Goal: Find specific page/section: Find specific page/section

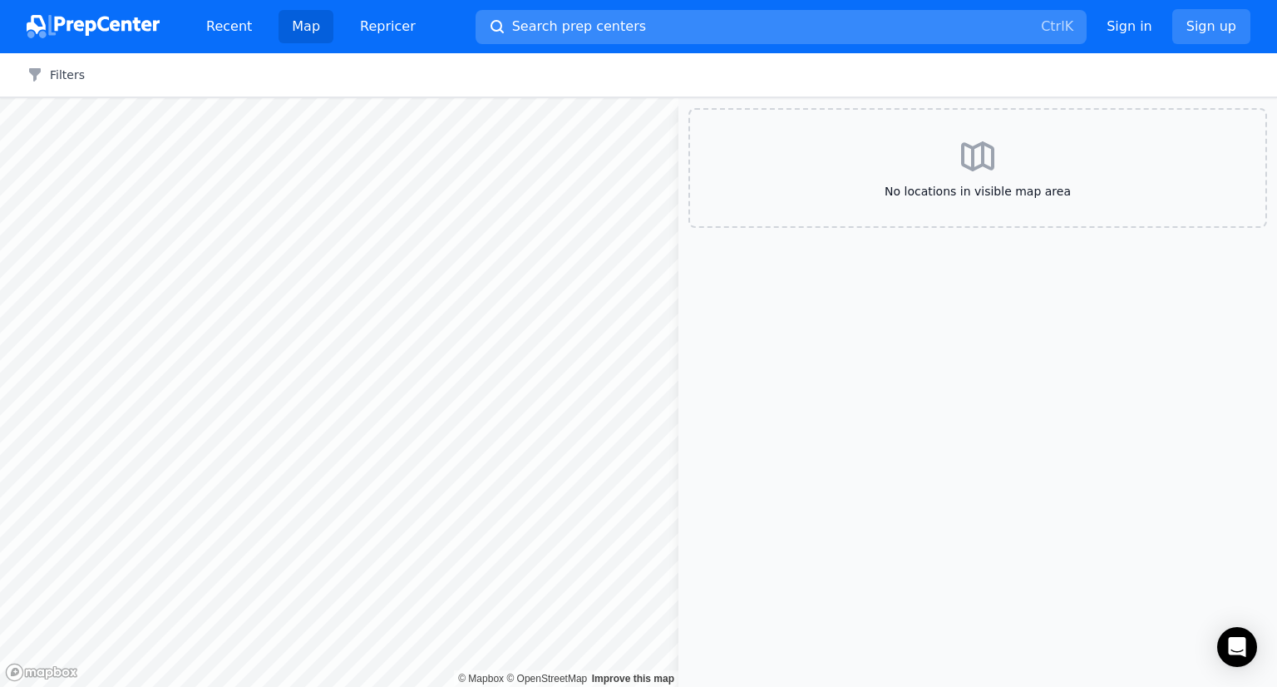
click at [580, 22] on span "Search prep centers" at bounding box center [579, 27] width 134 height 20
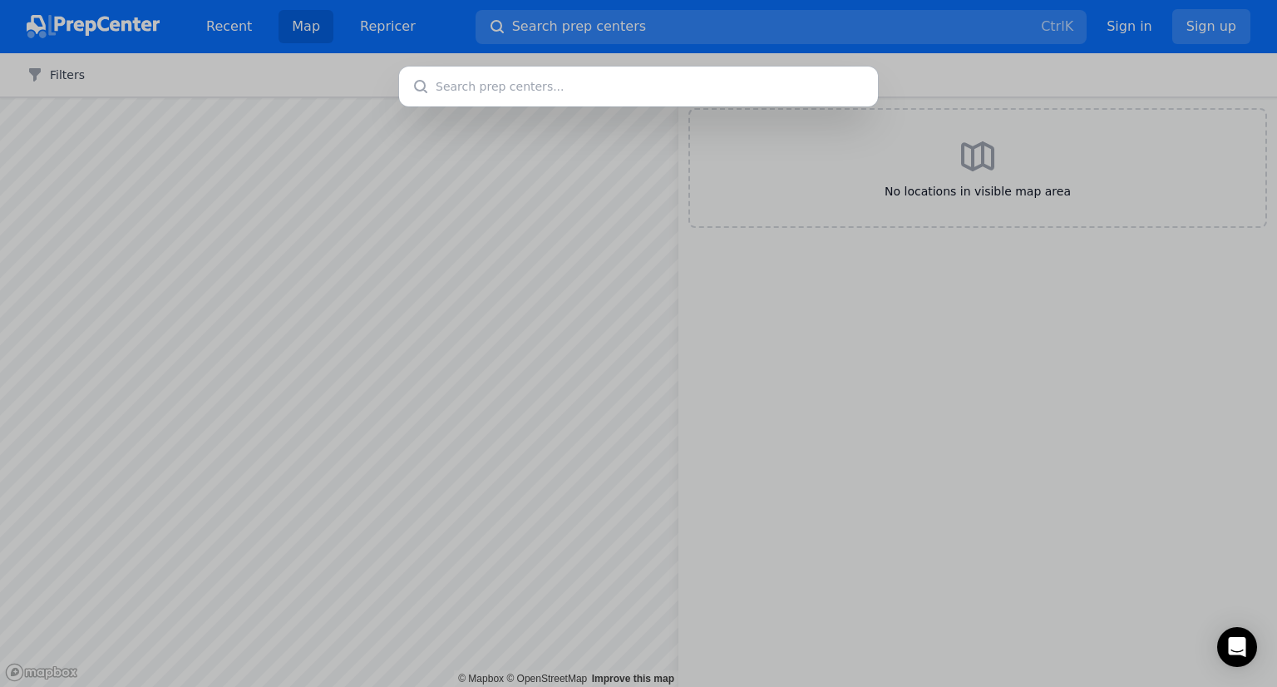
click at [635, 30] on div at bounding box center [638, 343] width 1277 height 687
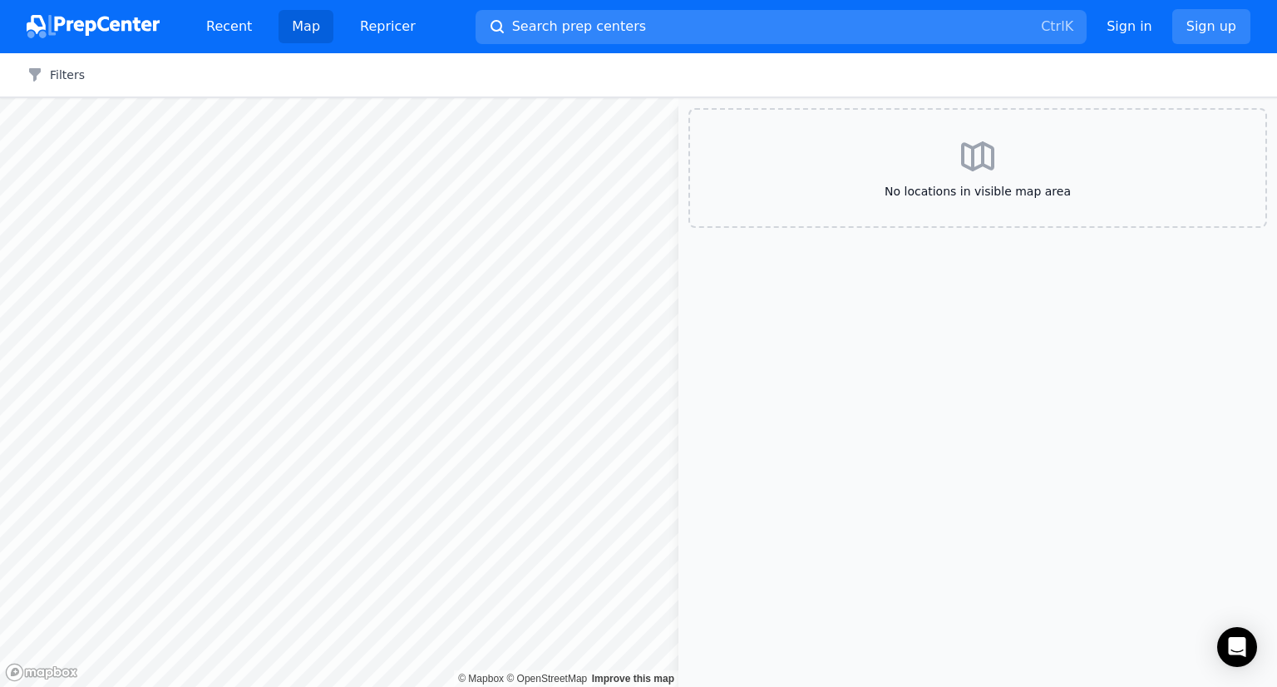
click at [636, 30] on button "Search prep centers Ctrl K" at bounding box center [781, 27] width 611 height 34
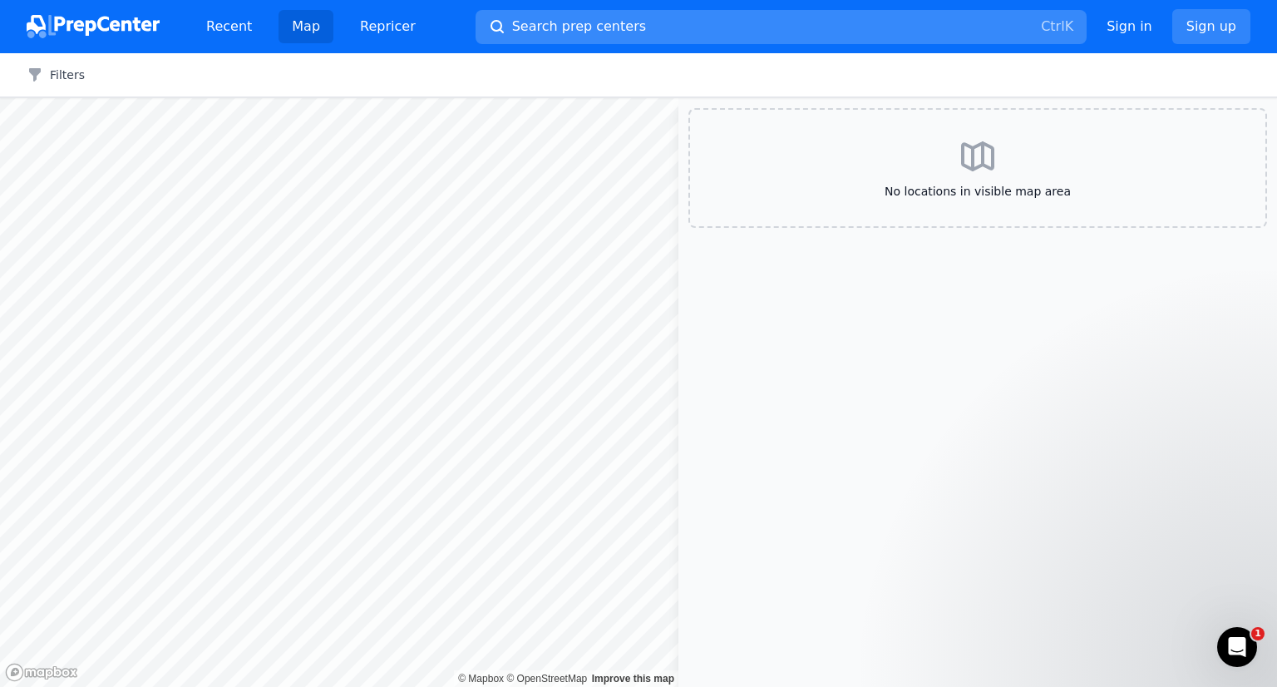
click at [637, 29] on button "Search prep centers Ctrl K" at bounding box center [781, 27] width 611 height 34
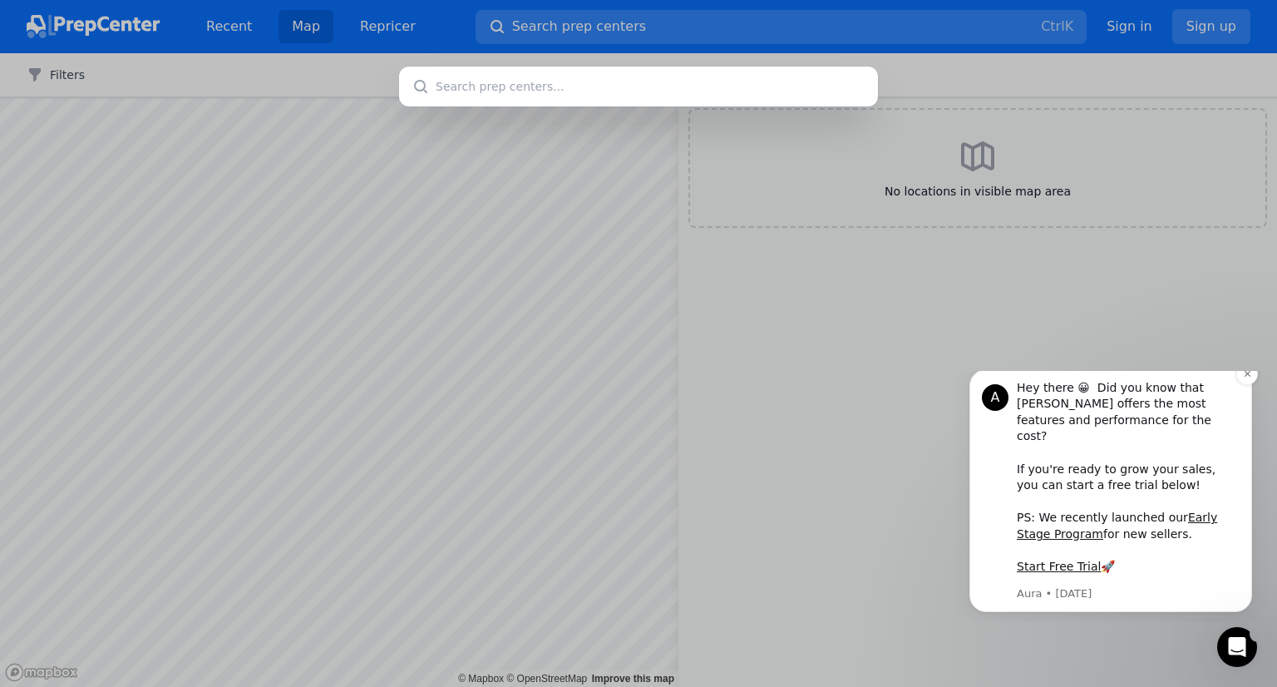
click at [1236, 395] on div "A Hey there 😀 Did you know that Aura offers the most features and performance f…" at bounding box center [1111, 490] width 283 height 243
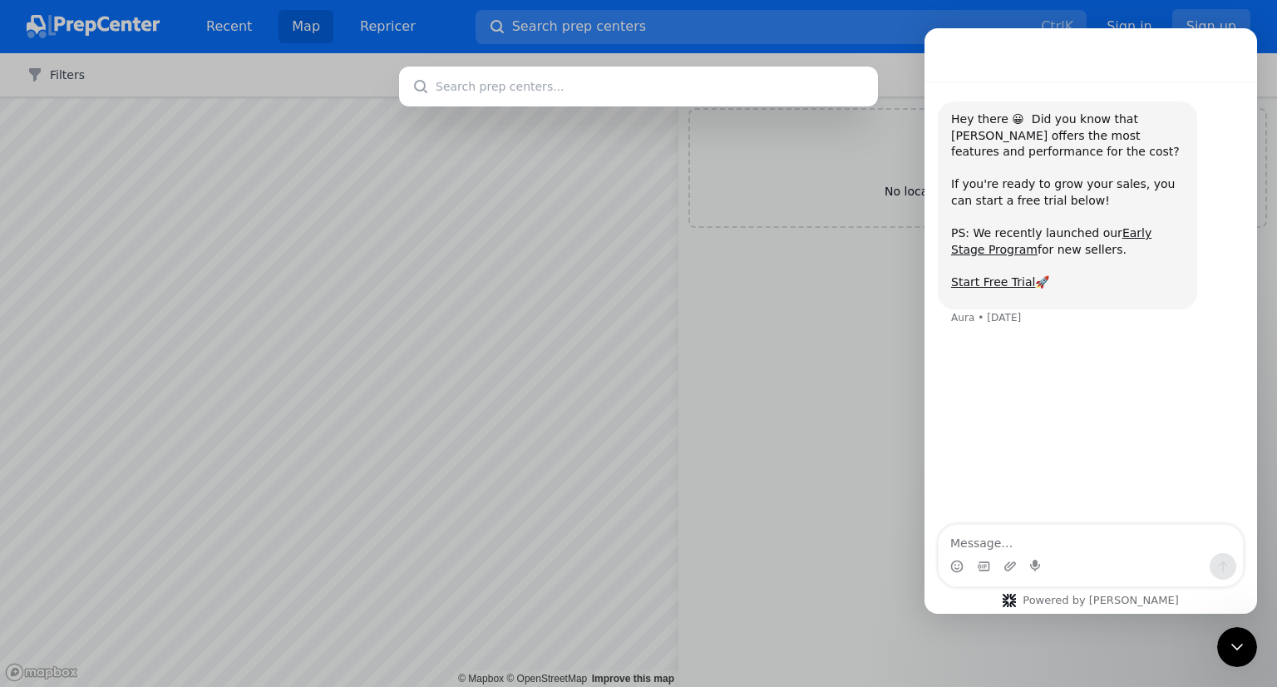
click at [650, 77] on input "text" at bounding box center [638, 87] width 479 height 40
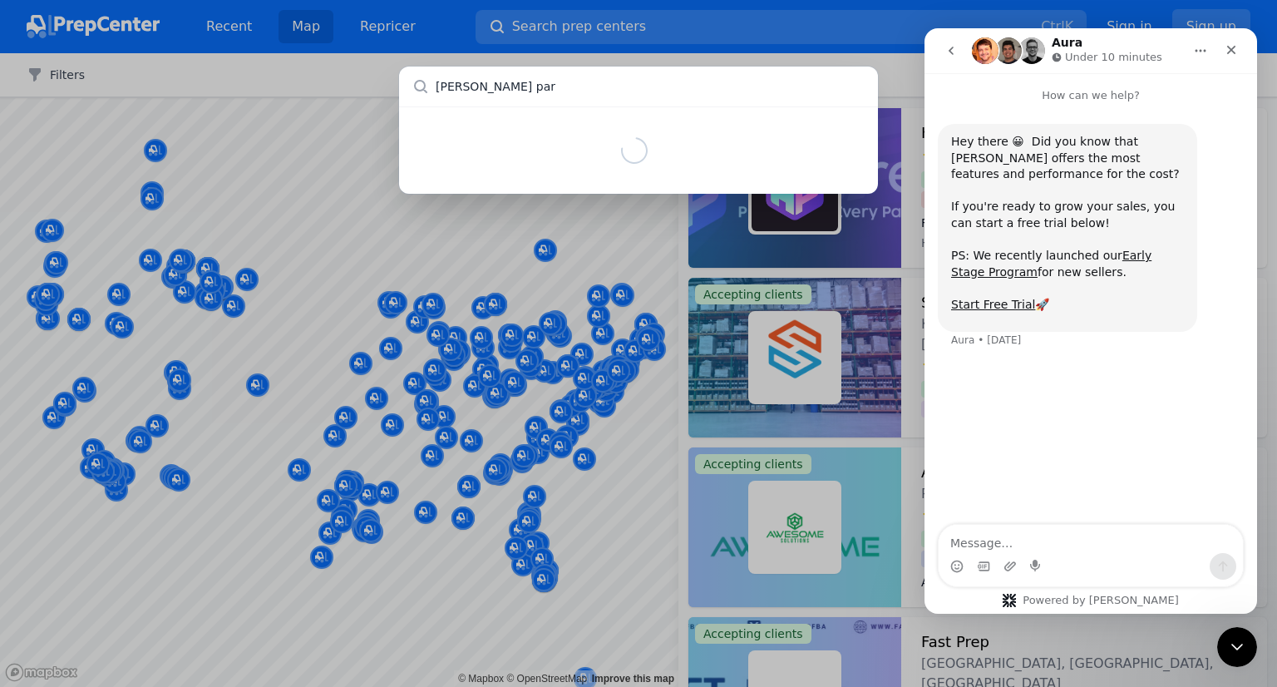
type input "baldwin park"
click at [570, 89] on input "baldwin park" at bounding box center [638, 87] width 479 height 40
click at [613, 96] on input "text" at bounding box center [638, 87] width 479 height 40
click at [1250, 39] on nav "Aura Under 10 minutes" at bounding box center [1091, 50] width 333 height 45
click at [1232, 52] on icon "Close" at bounding box center [1231, 49] width 13 height 13
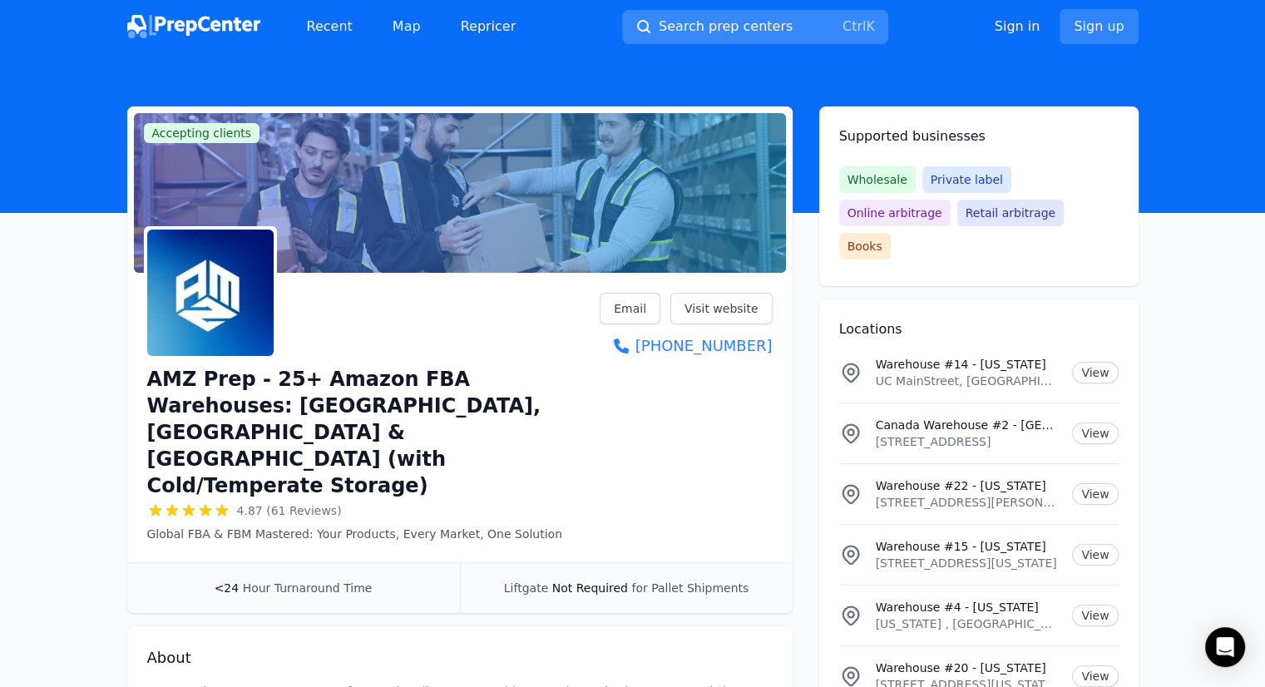
click at [749, 17] on button "Search prep centers Ctrl K" at bounding box center [755, 27] width 266 height 34
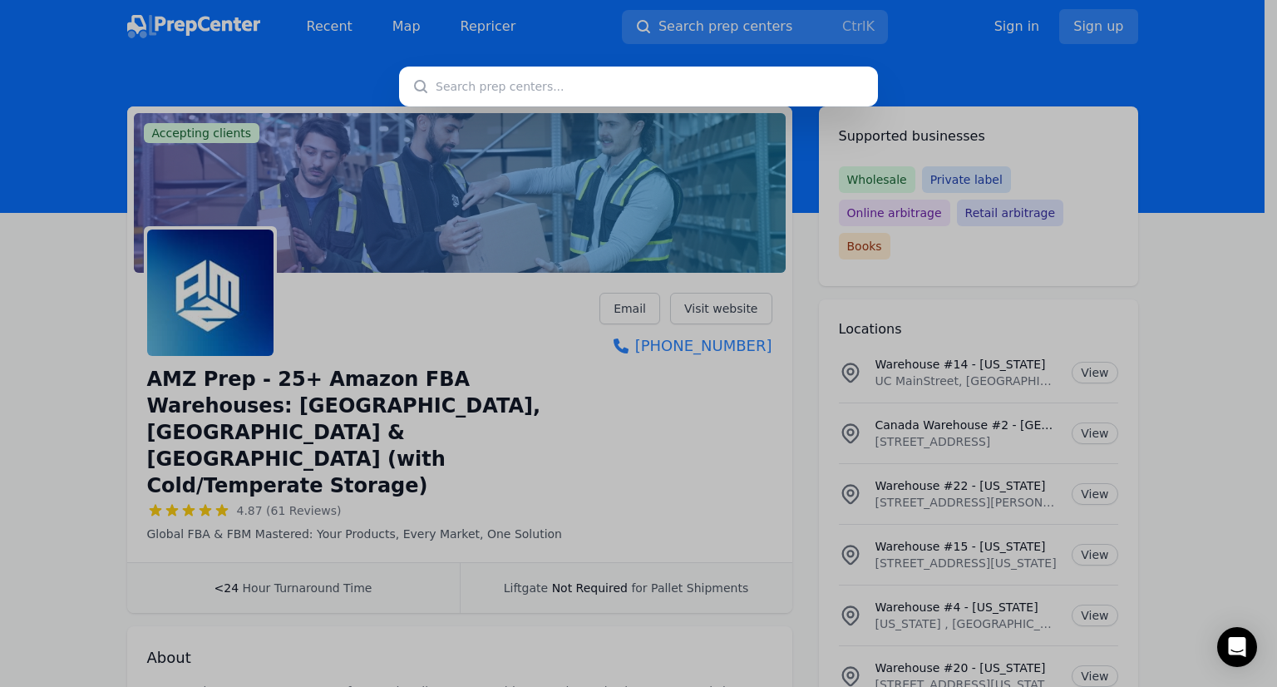
click at [756, 26] on div at bounding box center [638, 343] width 1277 height 687
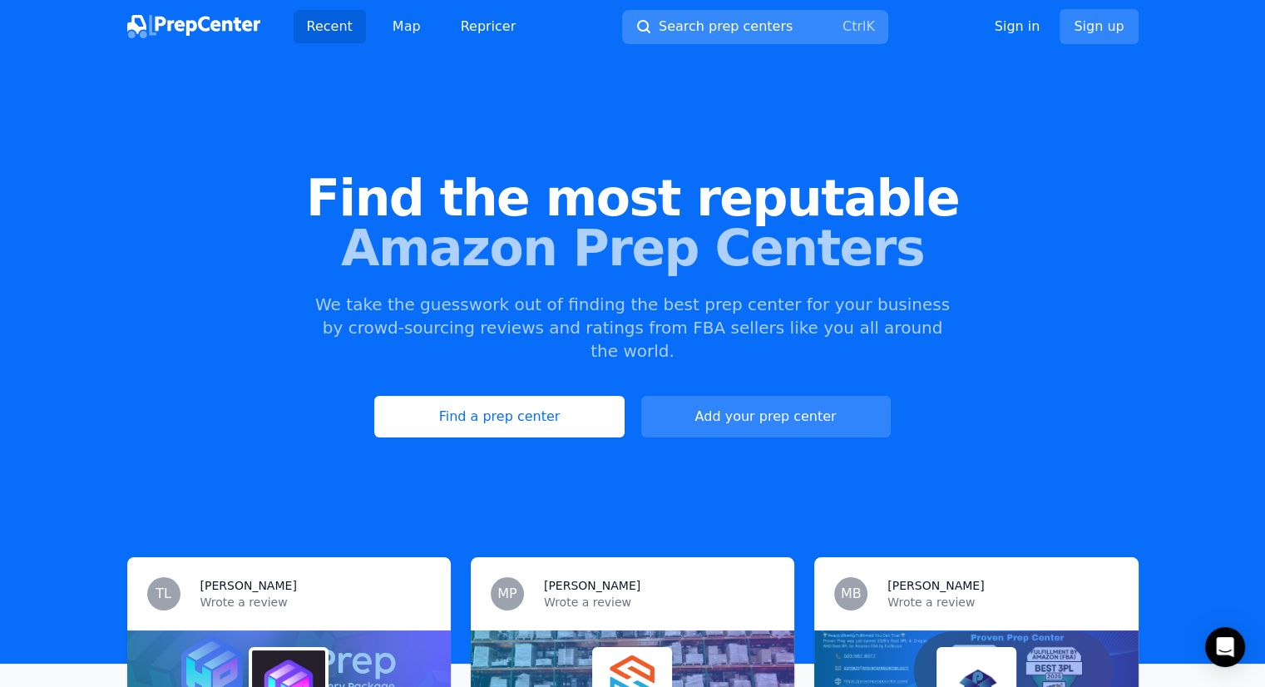
click at [749, 27] on span "Search prep centers" at bounding box center [726, 27] width 134 height 20
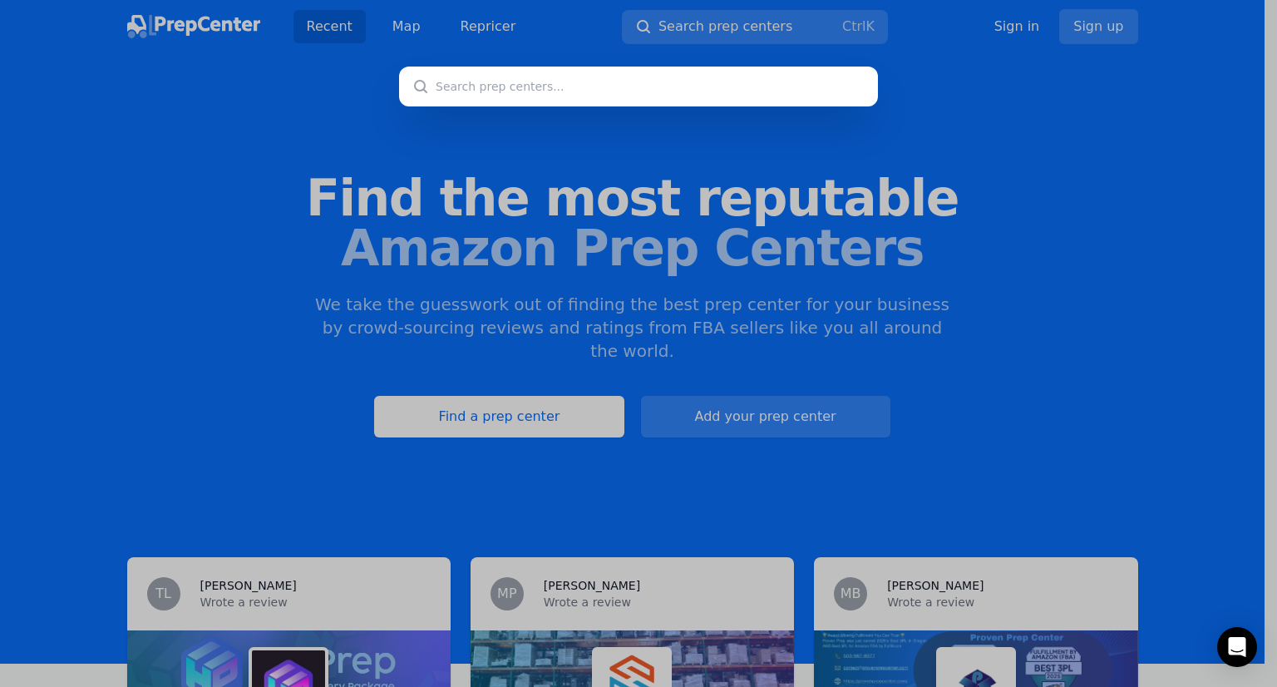
click at [572, 77] on input "text" at bounding box center [638, 87] width 479 height 40
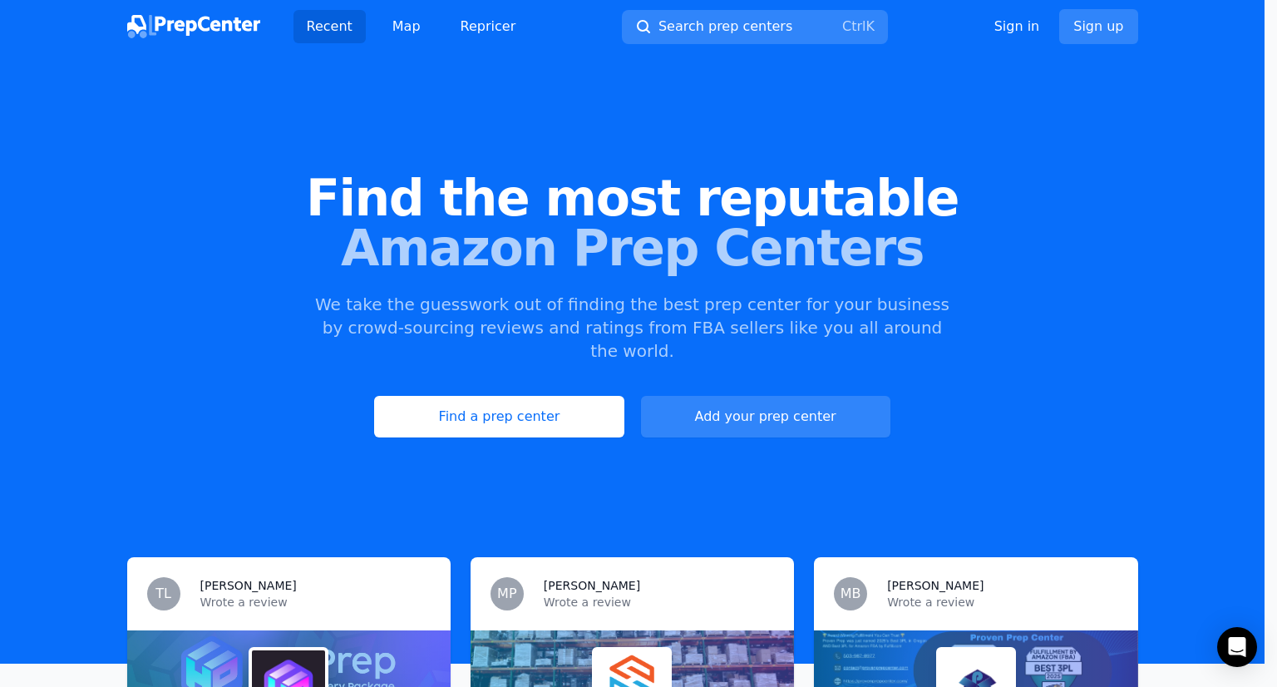
click at [390, 37] on div at bounding box center [638, 343] width 1277 height 687
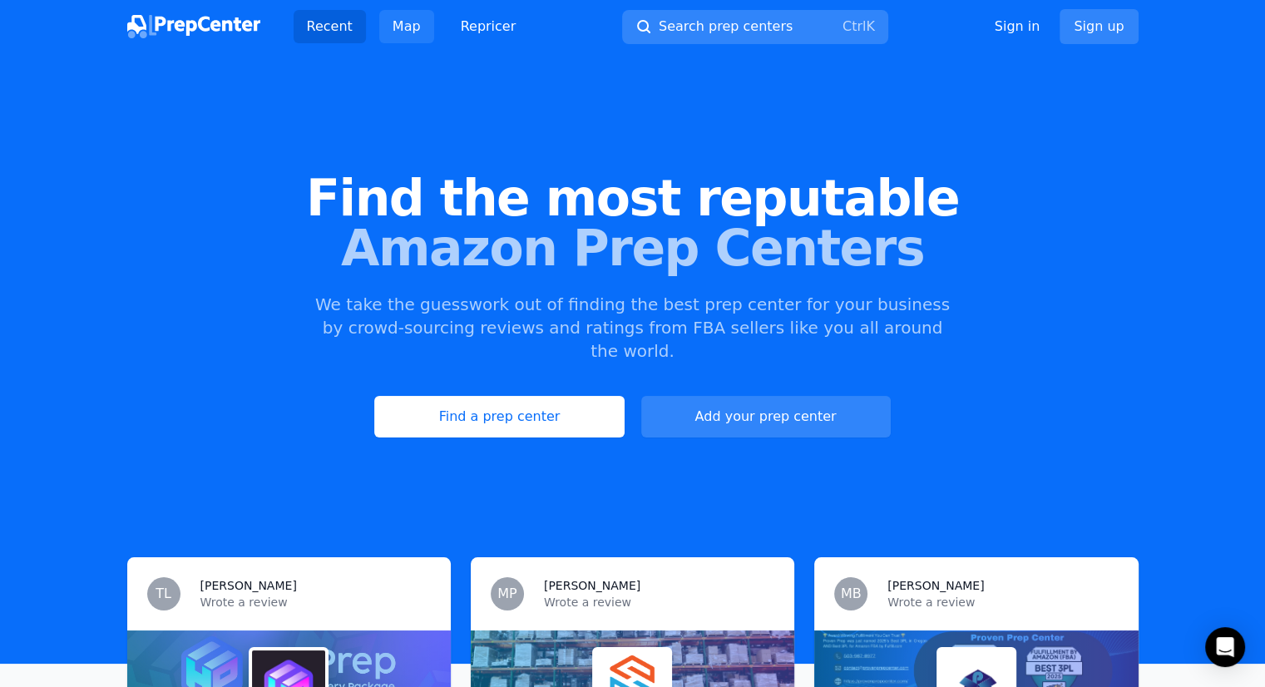
click at [404, 27] on link "Map" at bounding box center [406, 26] width 55 height 33
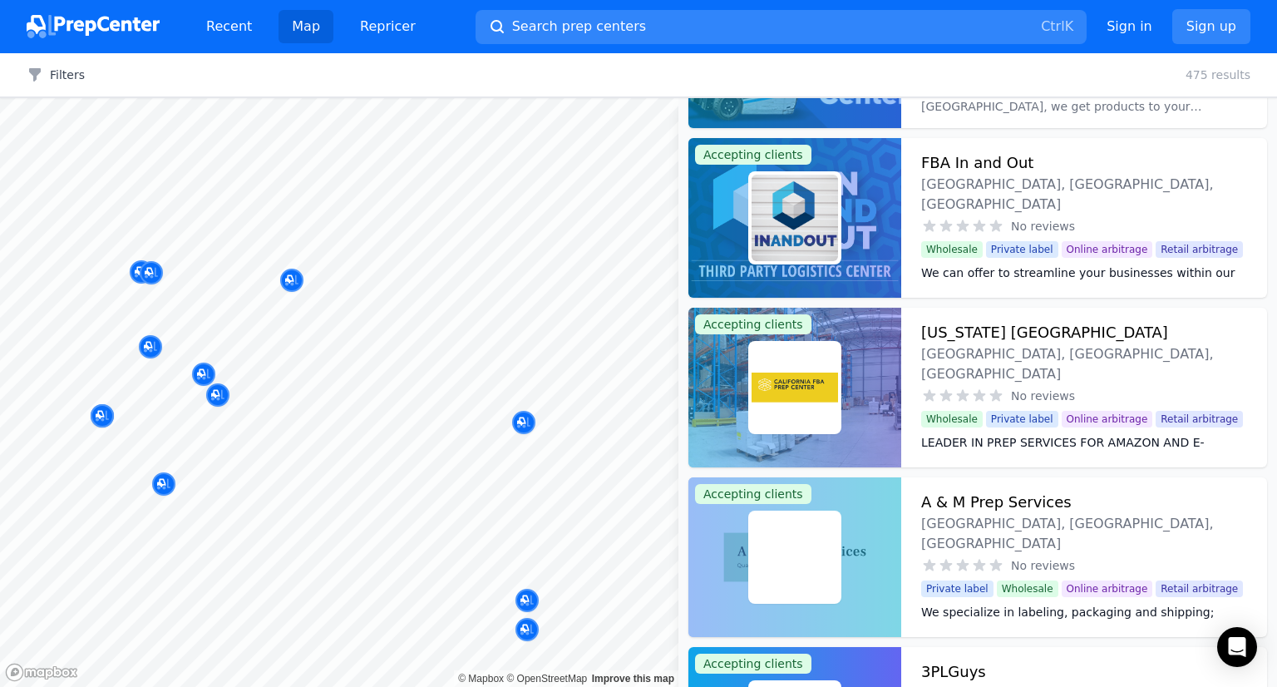
scroll to position [908, 0]
